Goal: Task Accomplishment & Management: Manage account settings

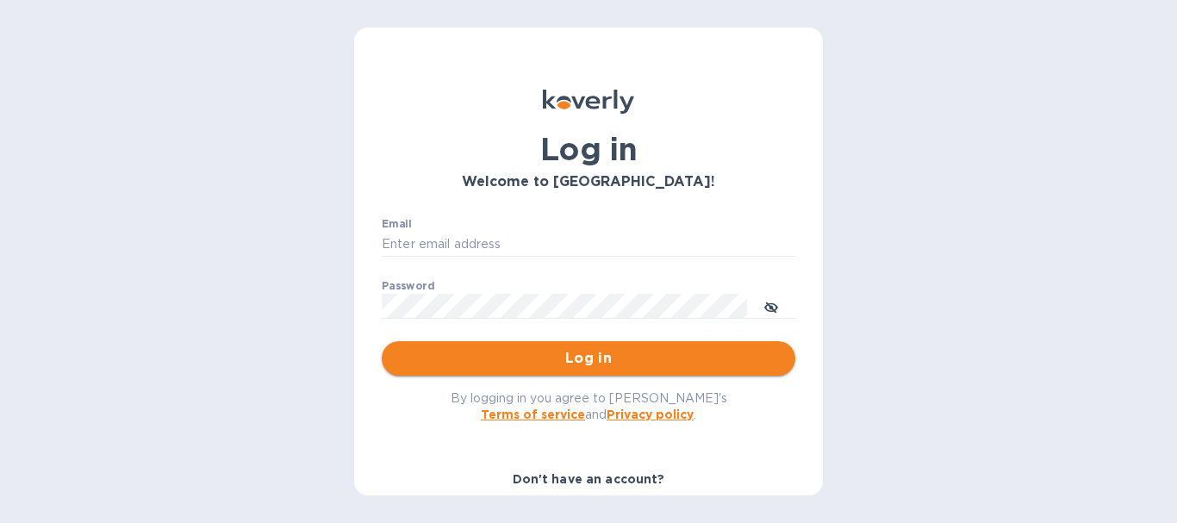
type input "[EMAIL_ADDRESS][DOMAIN_NAME]"
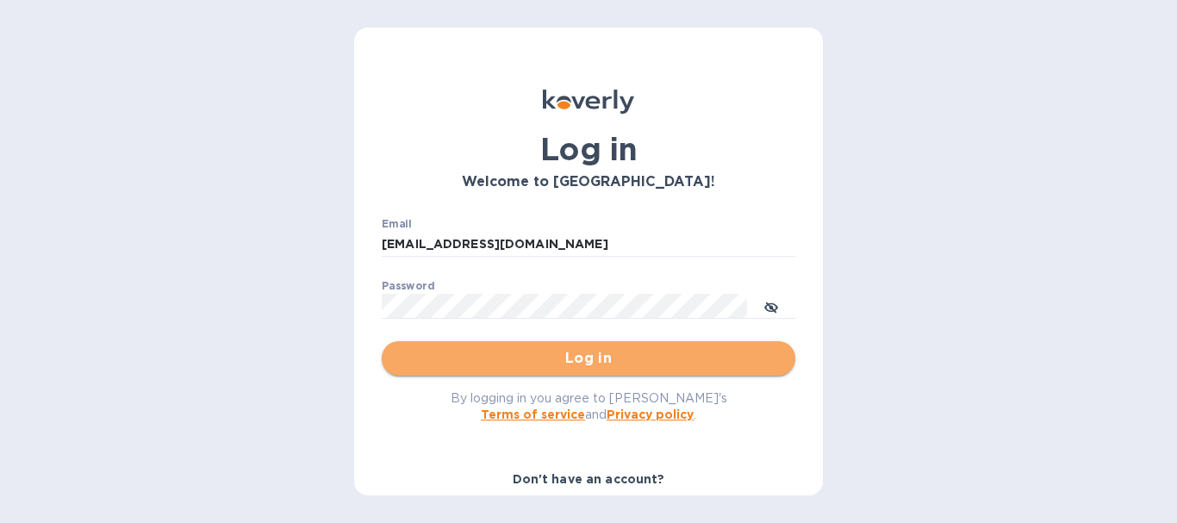
click at [606, 357] on span "Log in" at bounding box center [589, 358] width 386 height 21
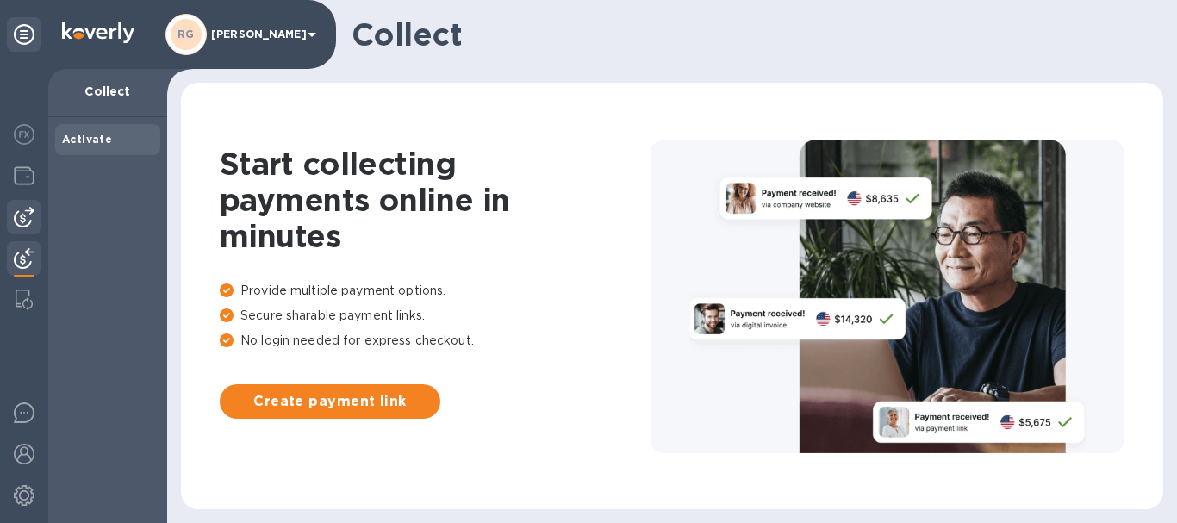
click at [22, 224] on img at bounding box center [24, 217] width 21 height 21
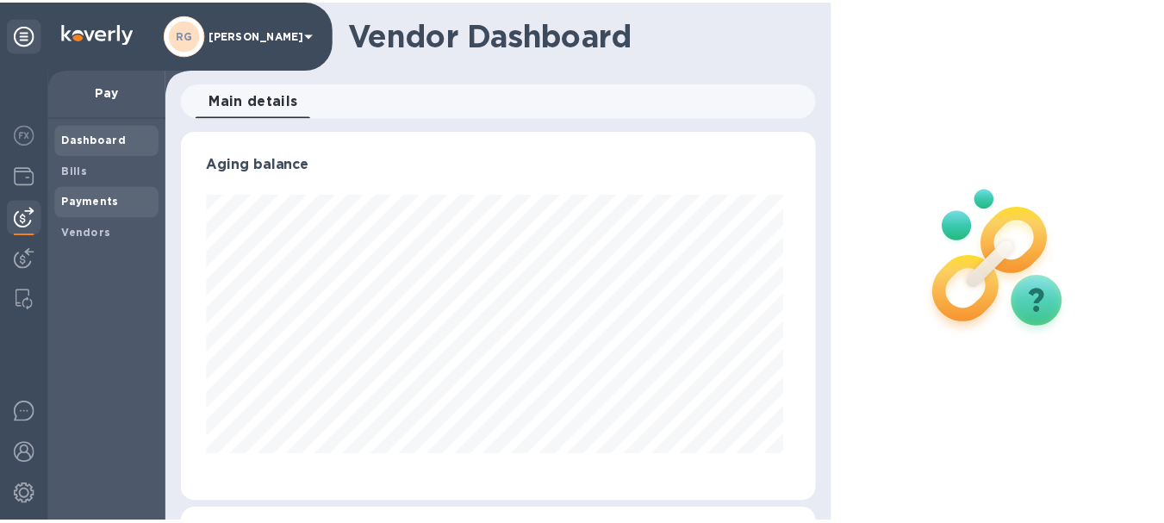
scroll to position [372, 636]
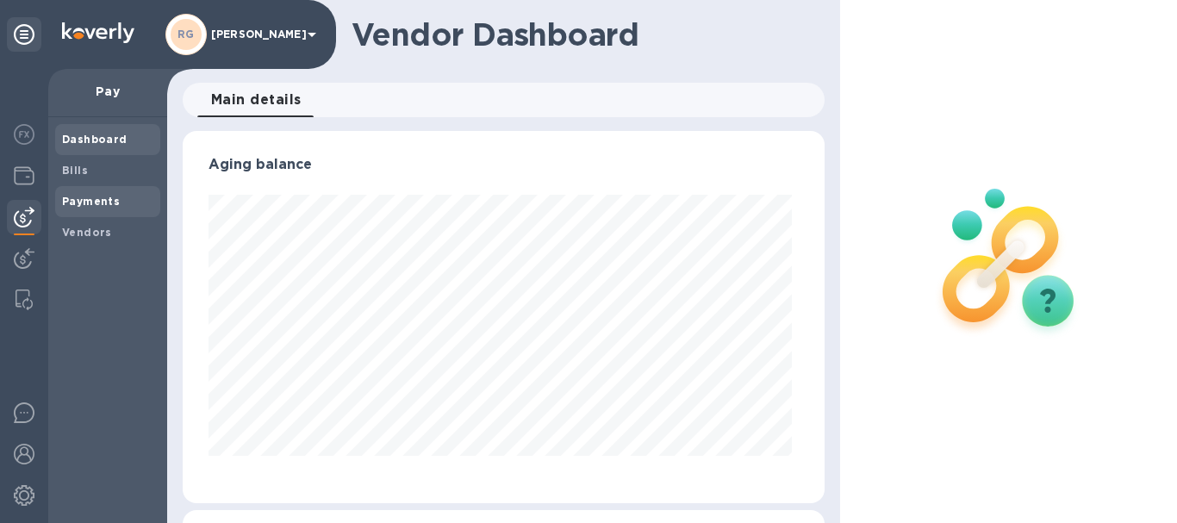
click at [89, 199] on b "Payments" at bounding box center [91, 201] width 58 height 13
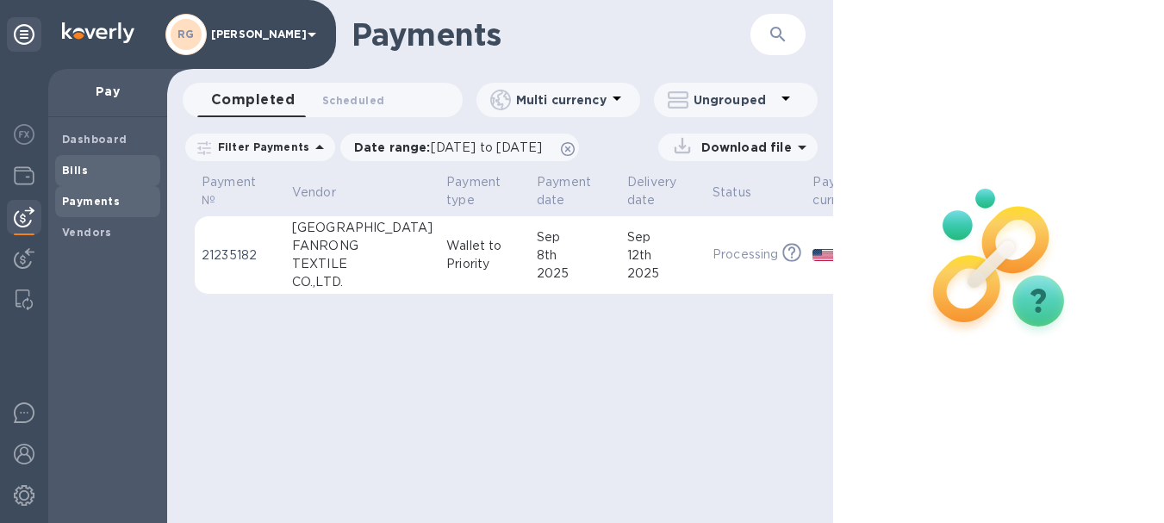
click at [76, 177] on span "Bills" at bounding box center [75, 170] width 26 height 17
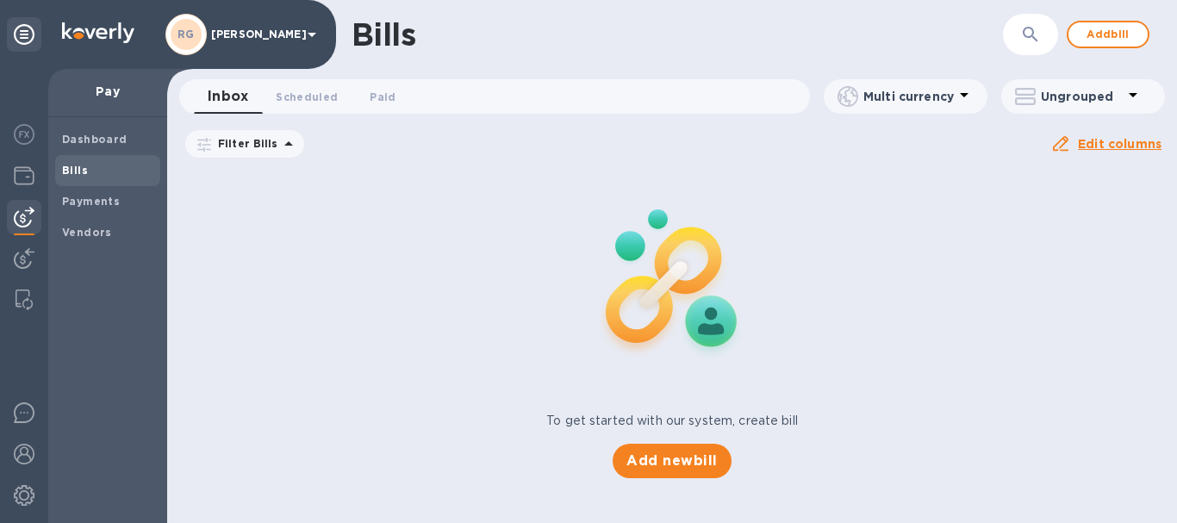
click at [0, 0] on span "[DATE] to [DATE]" at bounding box center [0, 0] width 0 height 0
click at [0, 0] on icon at bounding box center [0, 0] width 0 height 0
click at [284, 144] on icon at bounding box center [288, 143] width 9 height 4
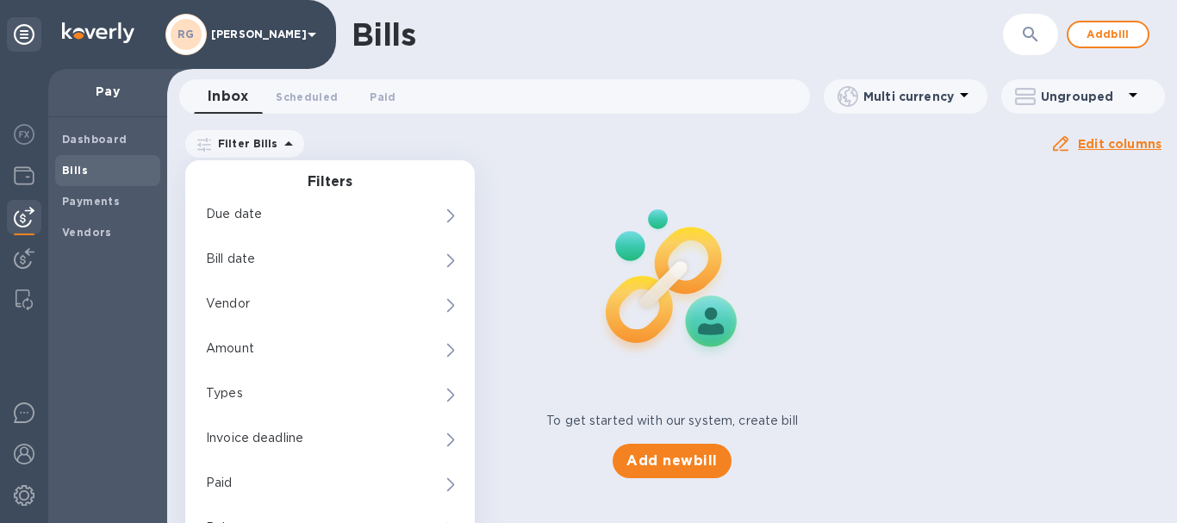
click at [284, 144] on icon at bounding box center [288, 143] width 9 height 4
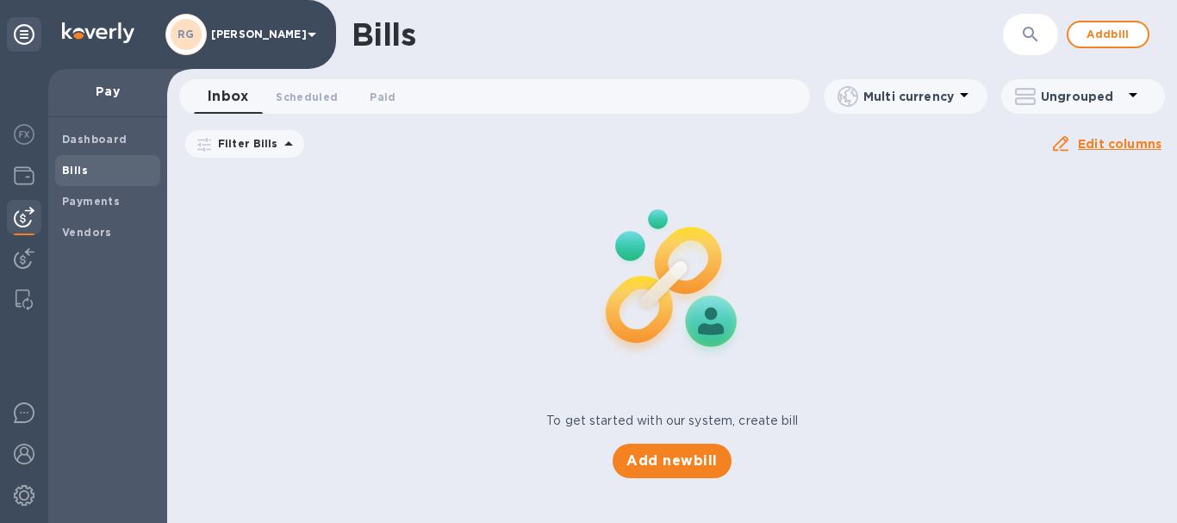
click at [144, 155] on div "Bills" at bounding box center [107, 170] width 105 height 31
click at [327, 94] on span "Scheduled 0" at bounding box center [307, 97] width 62 height 18
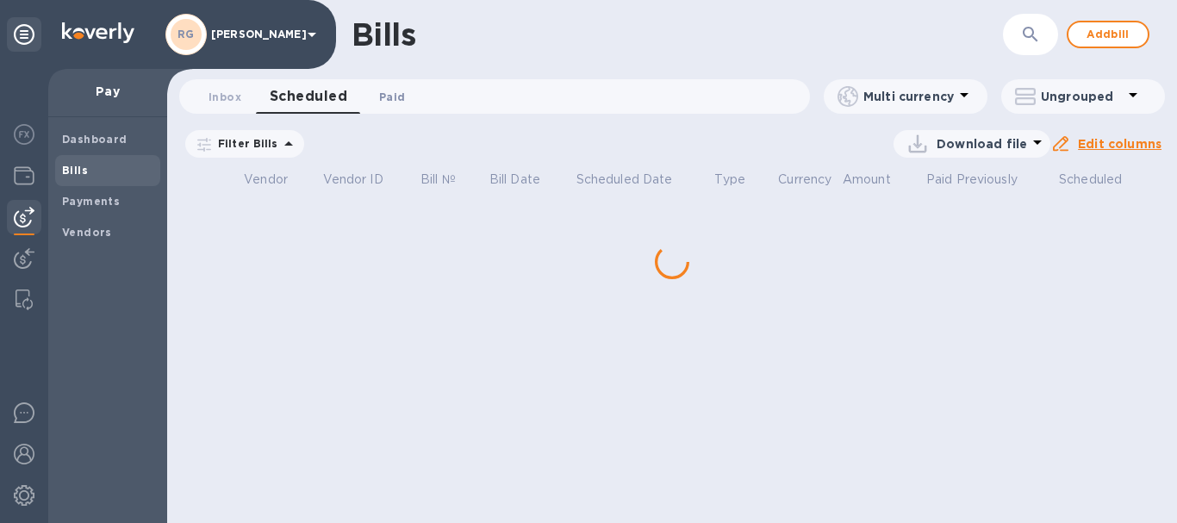
click at [389, 90] on span "Paid 0" at bounding box center [392, 97] width 26 height 18
